Goal: Communication & Community: Answer question/provide support

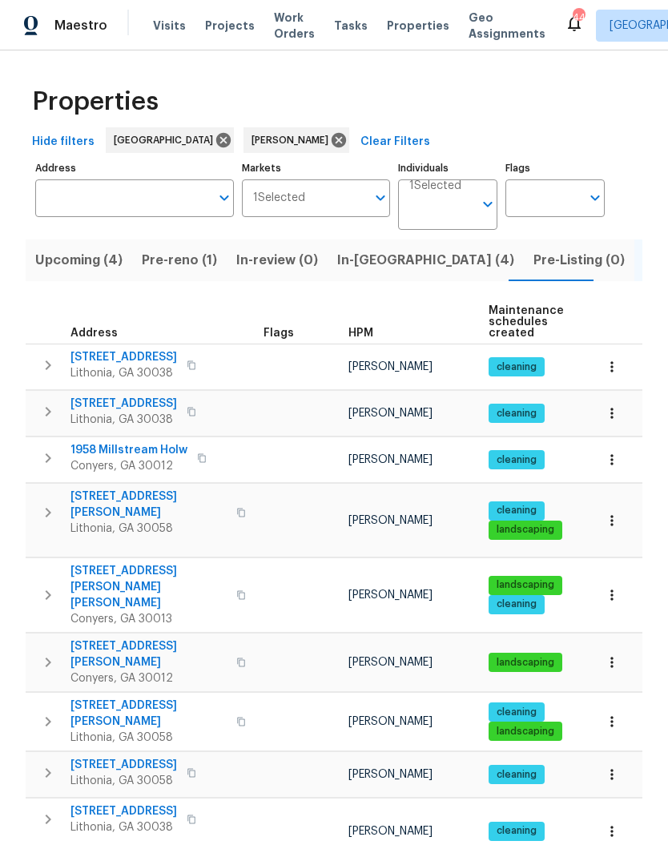
click at [374, 268] on span "In-[GEOGRAPHIC_DATA] (4)" at bounding box center [425, 260] width 177 height 22
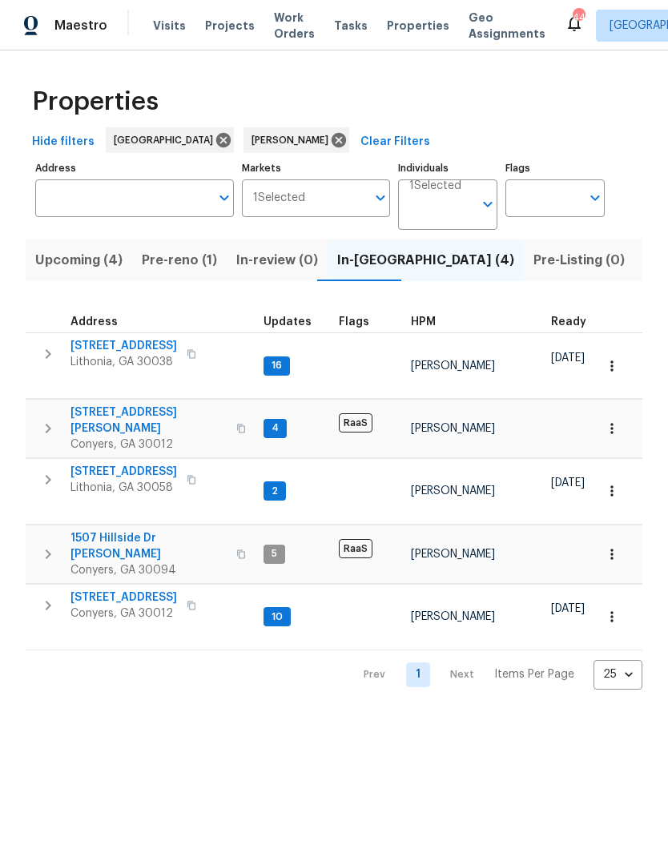
click at [107, 464] on span "[STREET_ADDRESS]" at bounding box center [124, 472] width 107 height 16
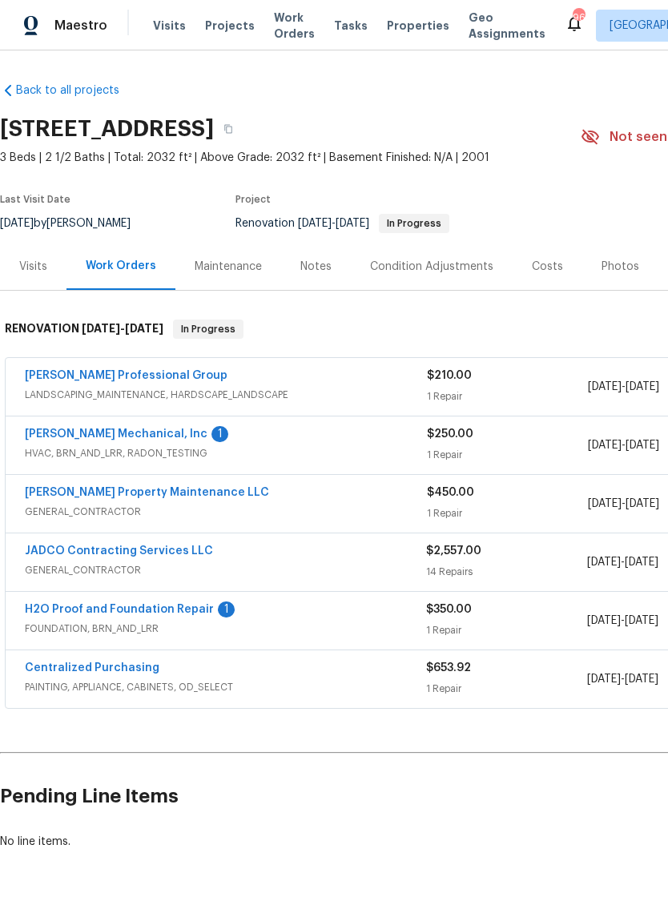
click at [59, 609] on link "H2O Proof and Foundation Repair" at bounding box center [119, 609] width 189 height 11
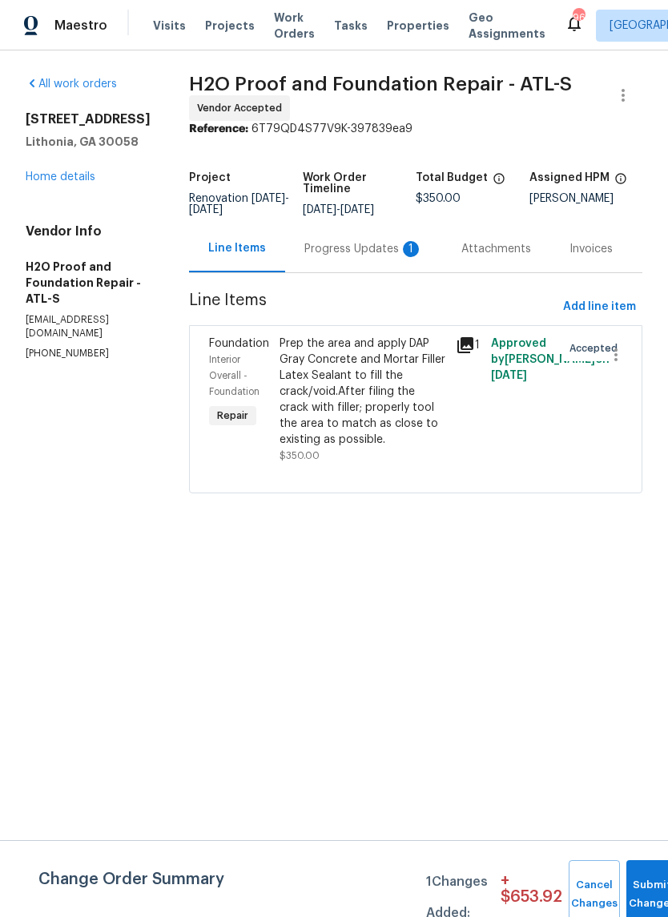
click at [345, 247] on div "Progress Updates 1" at bounding box center [363, 249] width 119 height 16
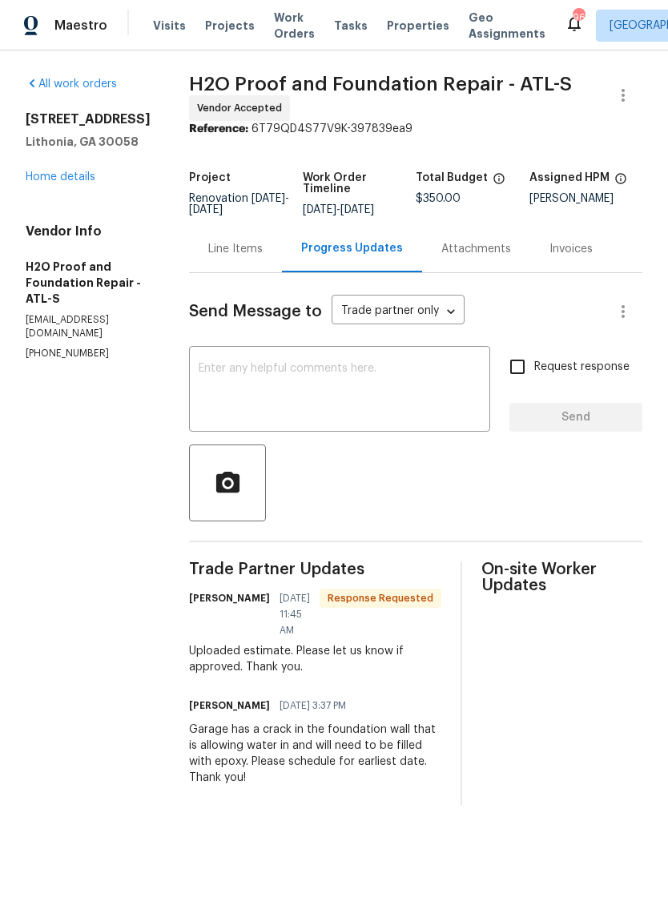
click at [427, 394] on textarea at bounding box center [340, 391] width 282 height 56
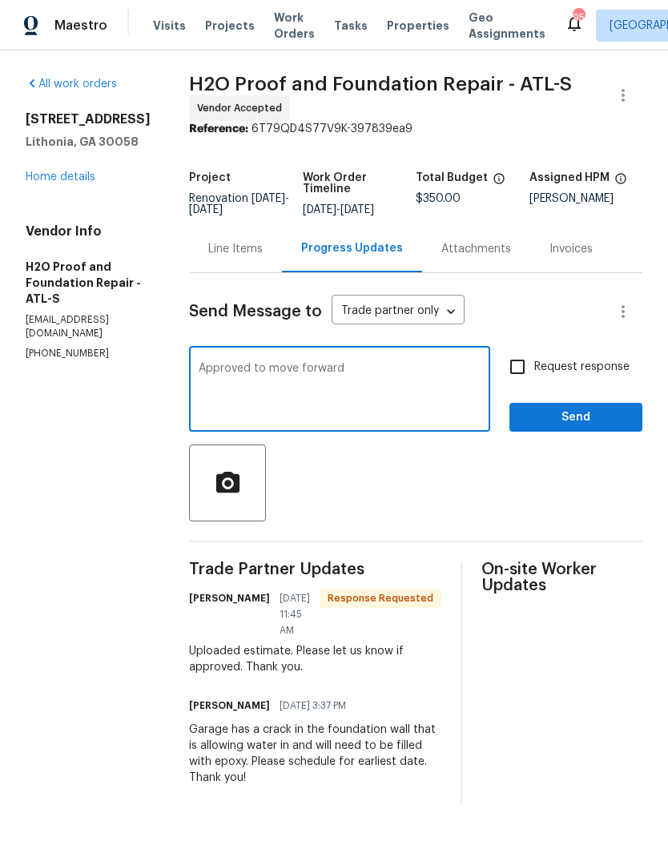
type textarea "Approved to move forward"
click at [588, 425] on span "Send" at bounding box center [575, 418] width 107 height 20
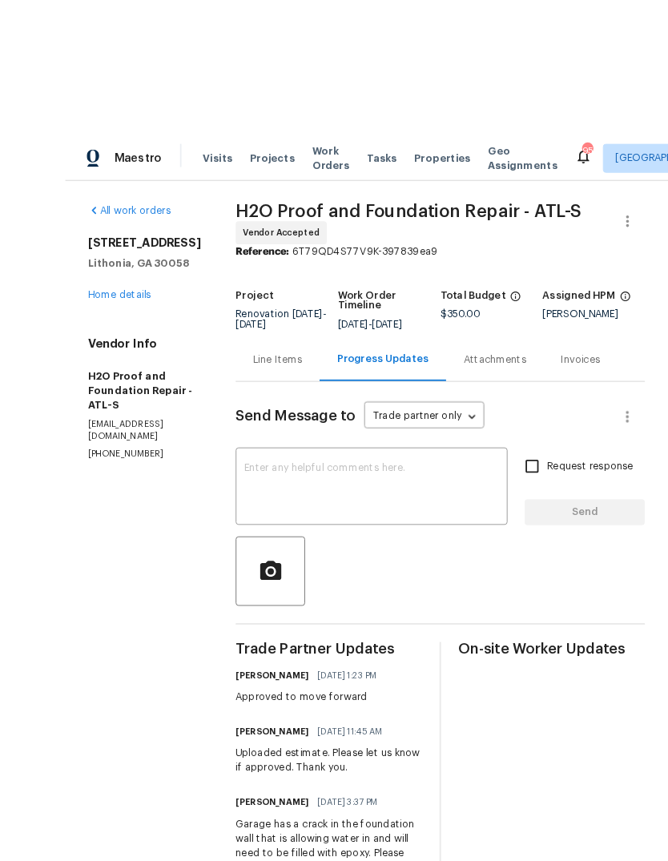
scroll to position [1, 0]
